Goal: Find specific page/section: Find specific page/section

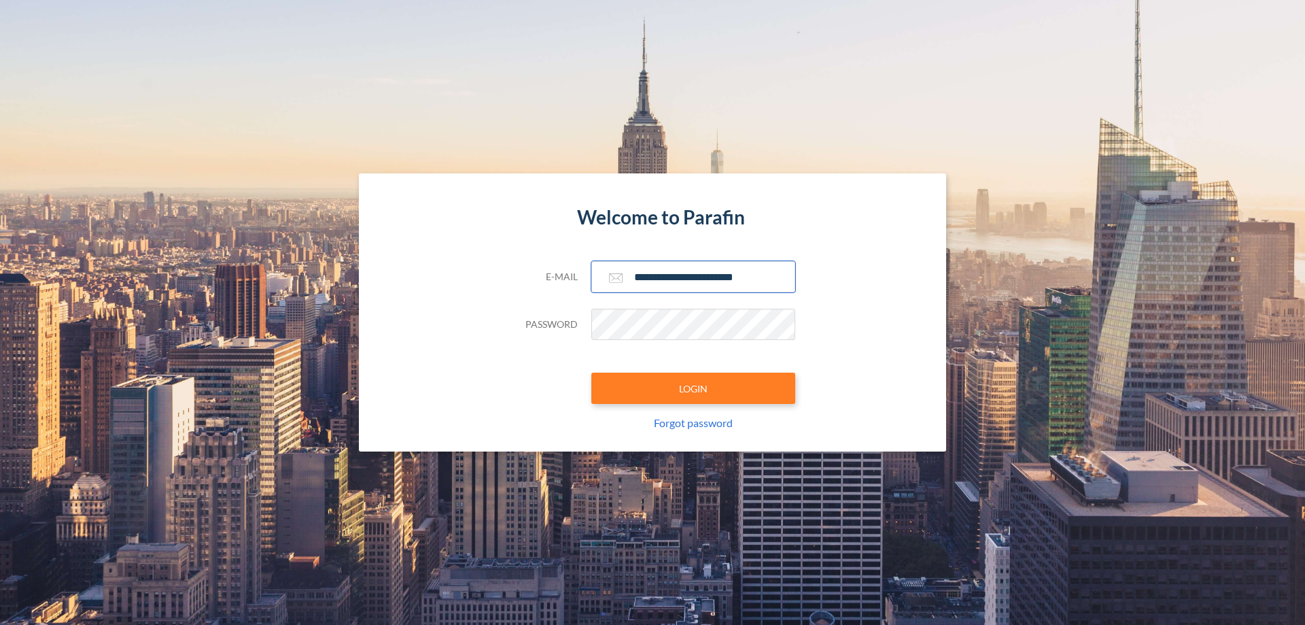
type input "**********"
click at [693, 388] on button "LOGIN" at bounding box center [693, 387] width 204 height 31
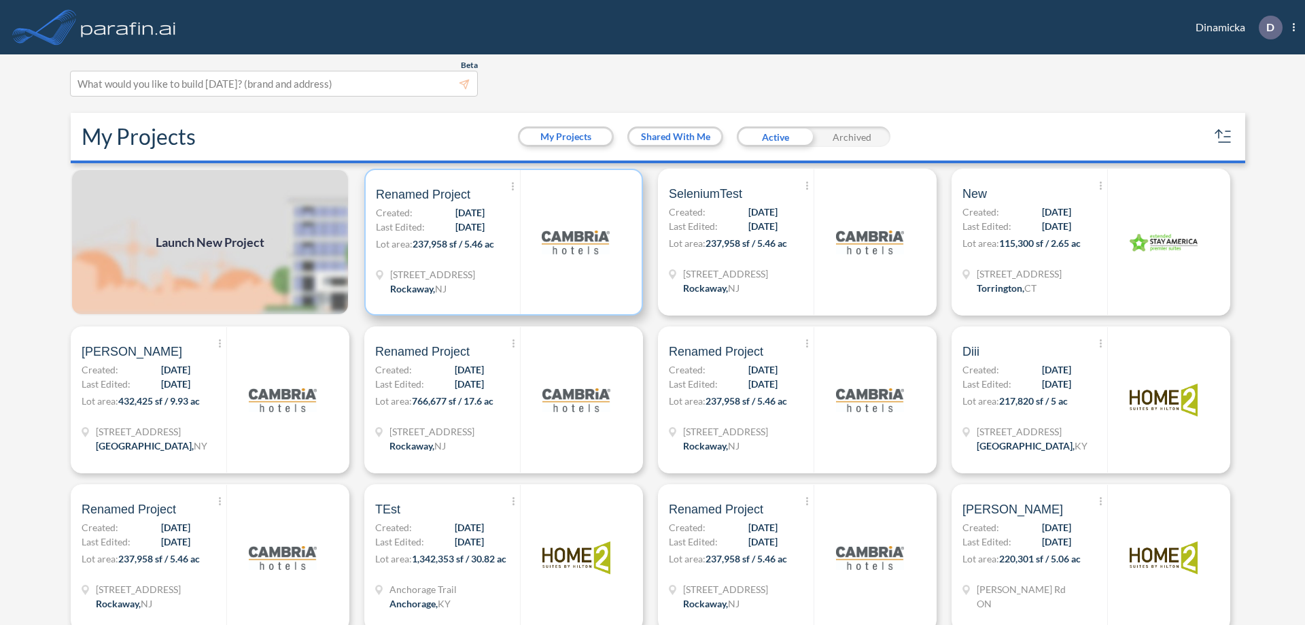
scroll to position [3, 0]
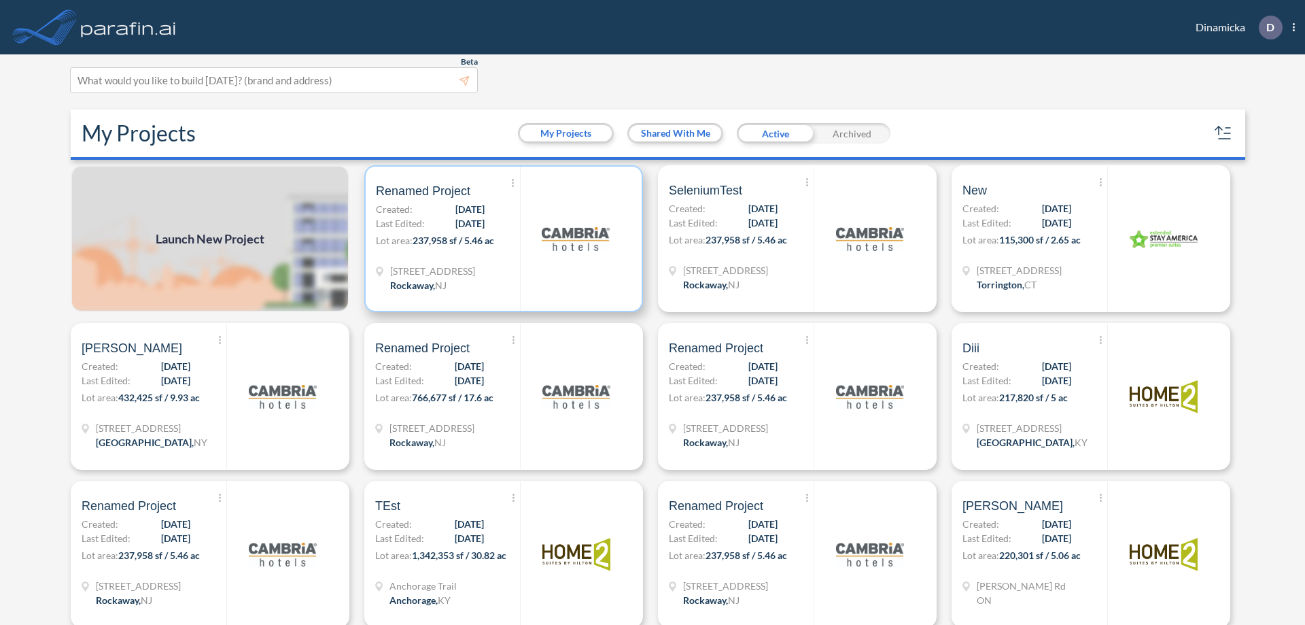
click at [501, 239] on p "Lot area: 237,958 sf / 5.46 ac" at bounding box center [448, 243] width 144 height 20
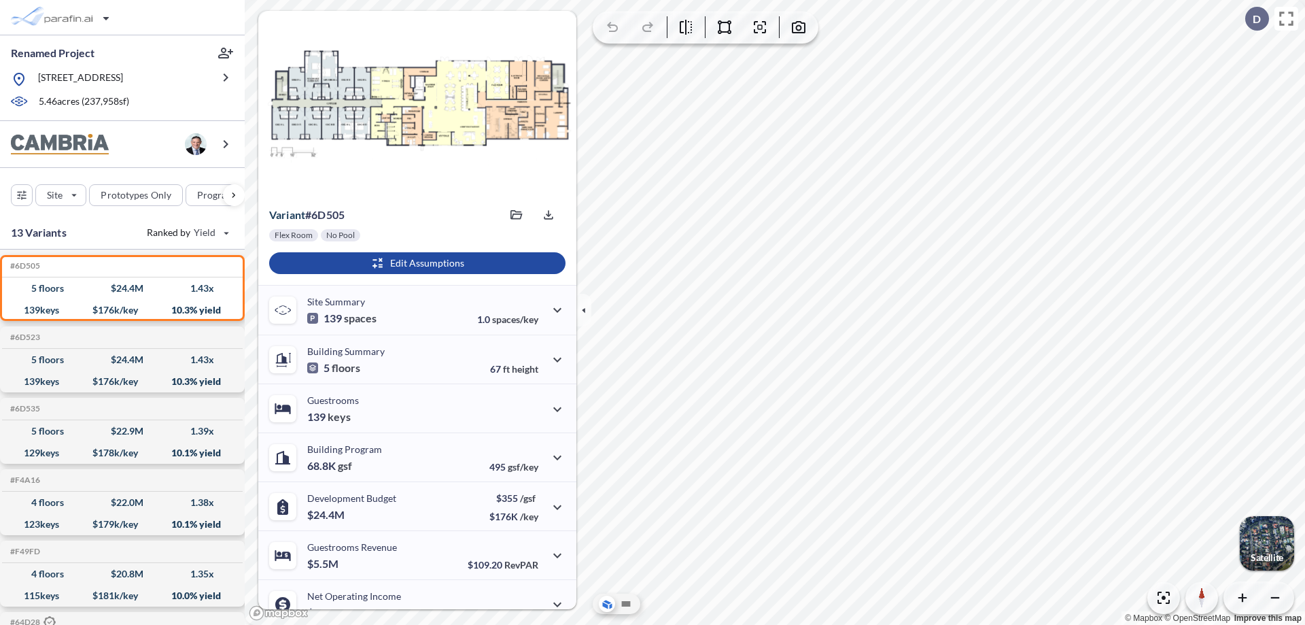
scroll to position [69, 0]
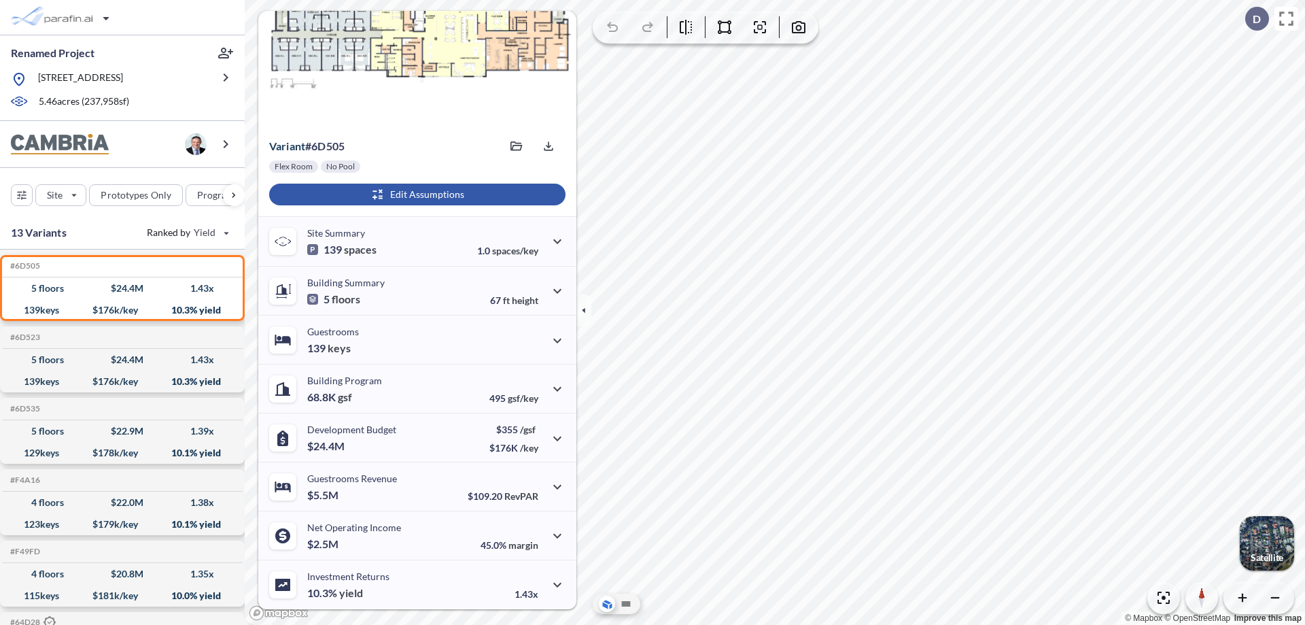
click at [415, 194] on div "button" at bounding box center [417, 195] width 296 height 22
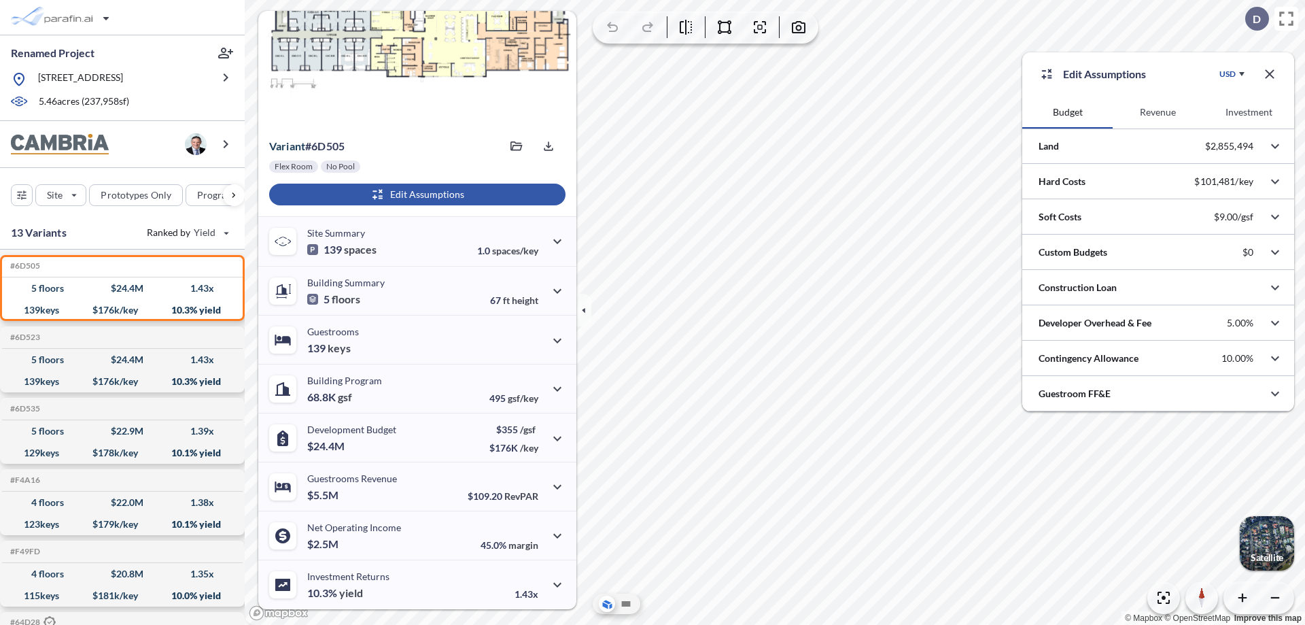
click at [1158, 112] on button "Revenue" at bounding box center [1158, 112] width 90 height 33
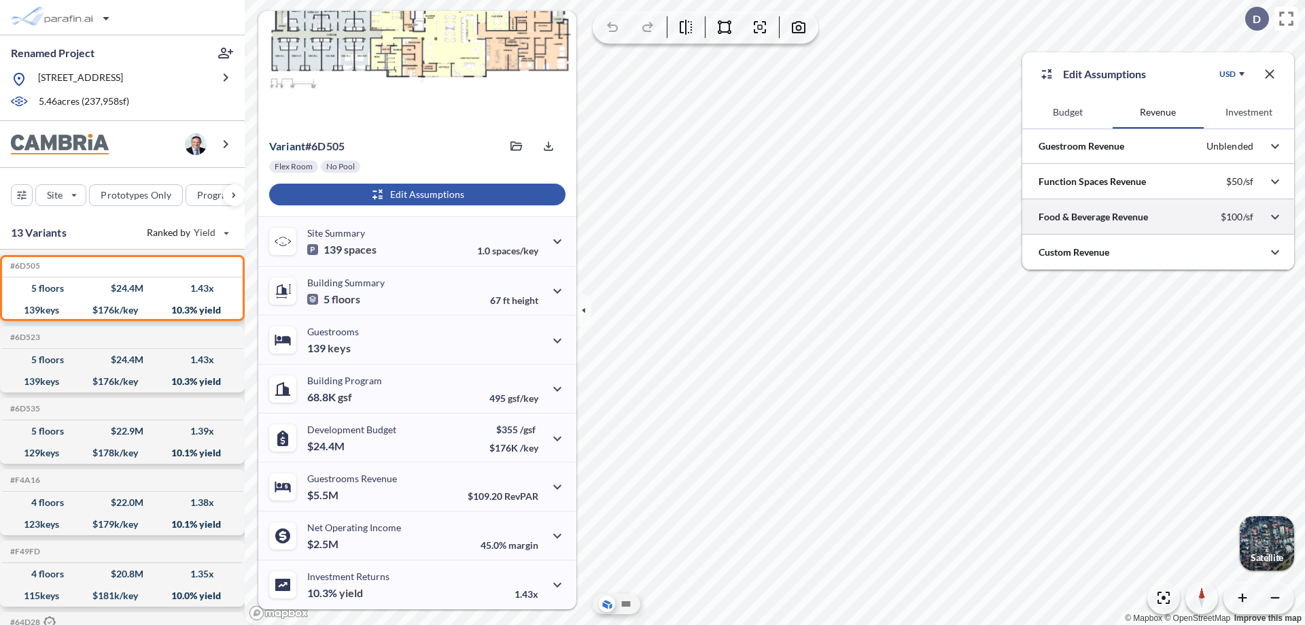
click at [1158, 217] on div at bounding box center [1158, 216] width 272 height 35
